Goal: Navigation & Orientation: Go to known website

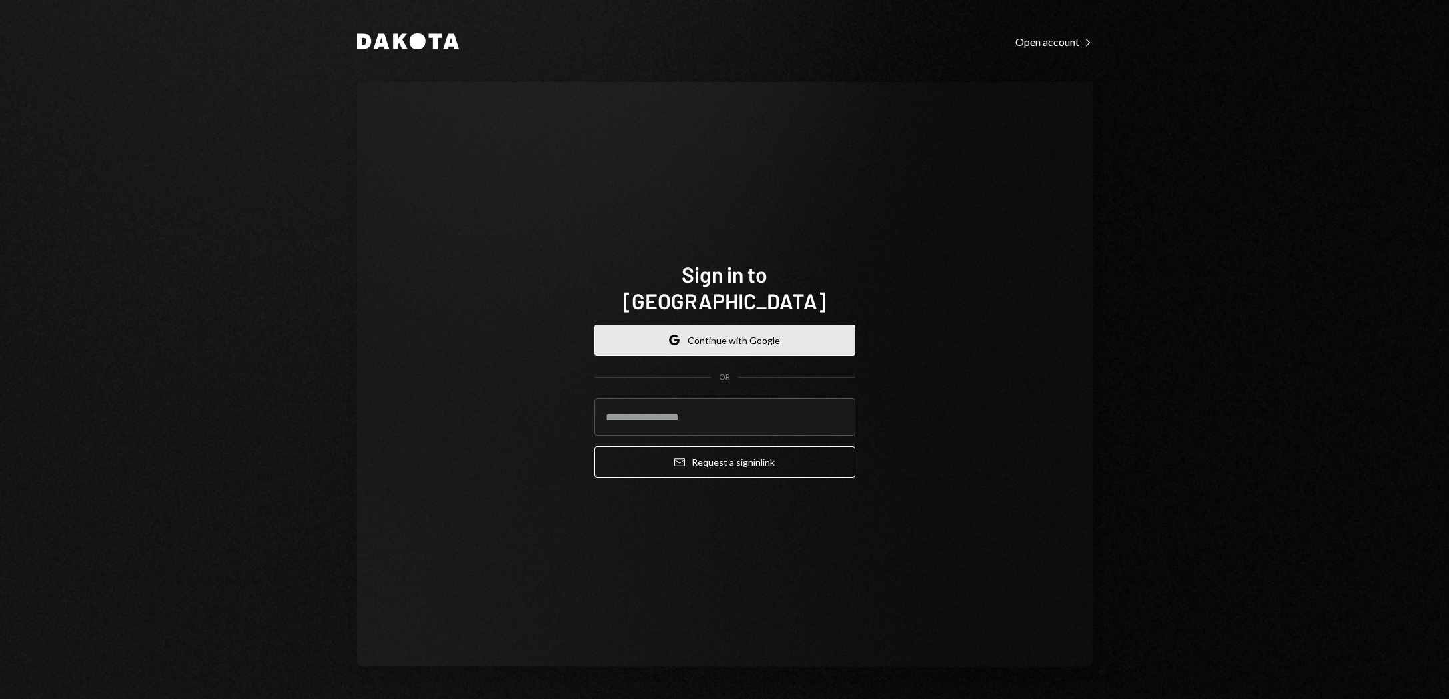
click at [729, 325] on button "Google Continue with Google" at bounding box center [724, 340] width 261 height 31
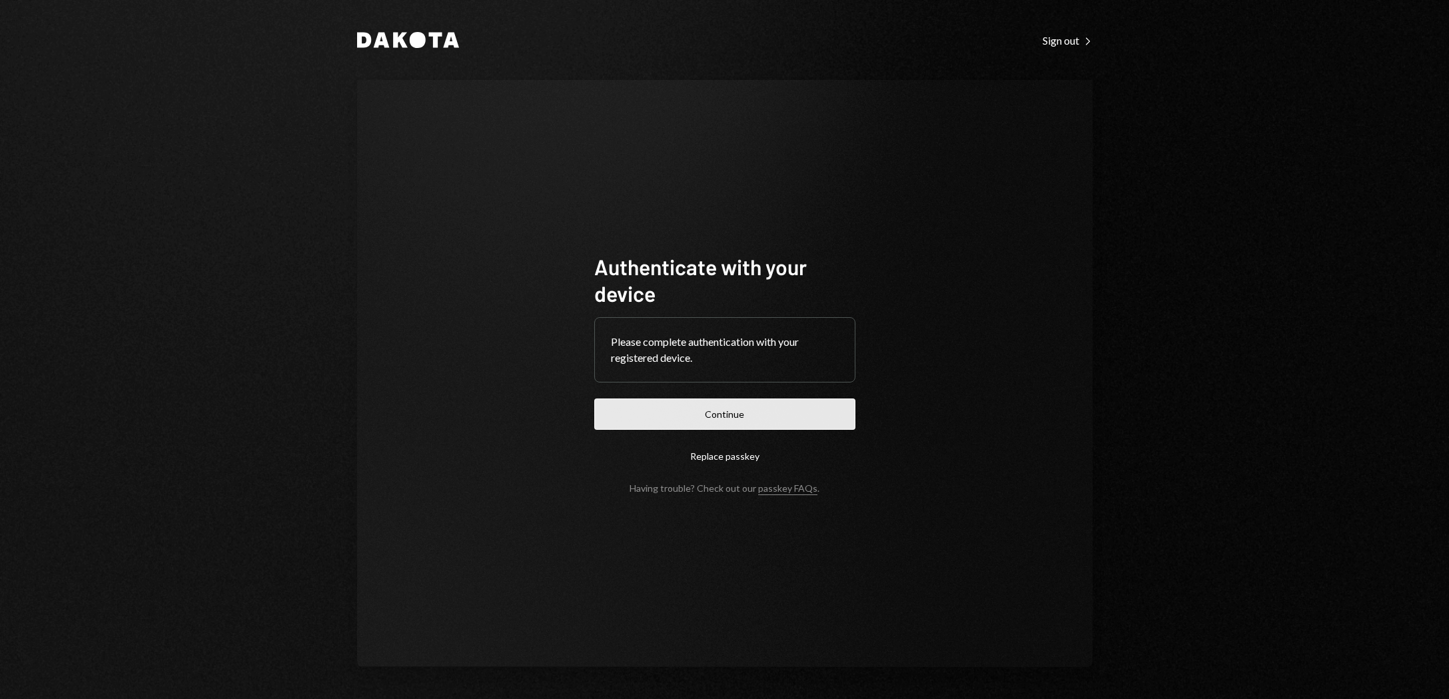
click at [729, 415] on button "Continue" at bounding box center [724, 414] width 261 height 31
